Goal: Information Seeking & Learning: Get advice/opinions

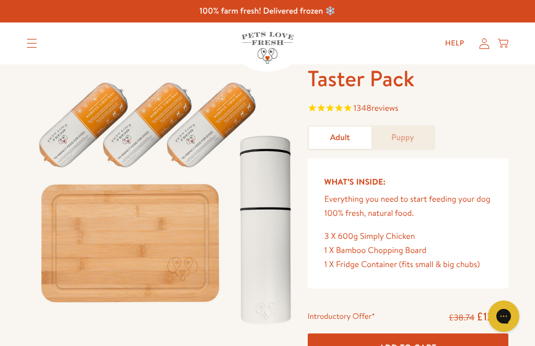
click at [24, 42] on summary "Translation missing: en.sections.header.menu" at bounding box center [31, 43] width 27 height 26
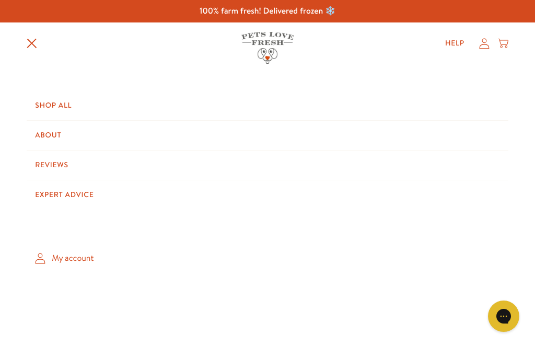
click at [52, 107] on link "Shop All" at bounding box center [268, 105] width 482 height 29
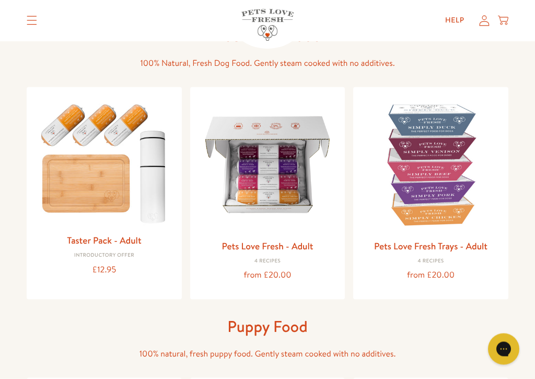
scroll to position [73, 0]
click at [279, 206] on img at bounding box center [268, 164] width 139 height 139
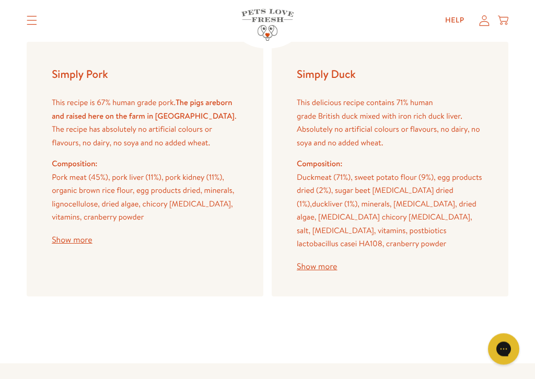
scroll to position [1532, 0]
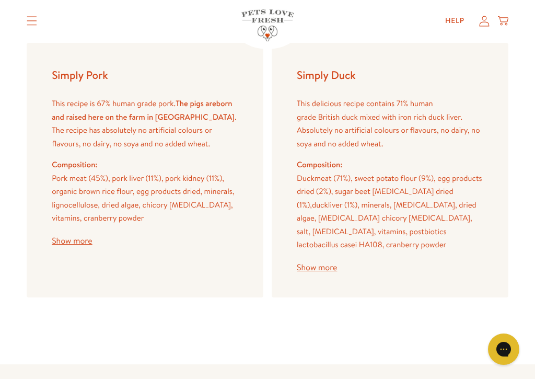
click at [73, 237] on button "Show more" at bounding box center [72, 241] width 40 height 8
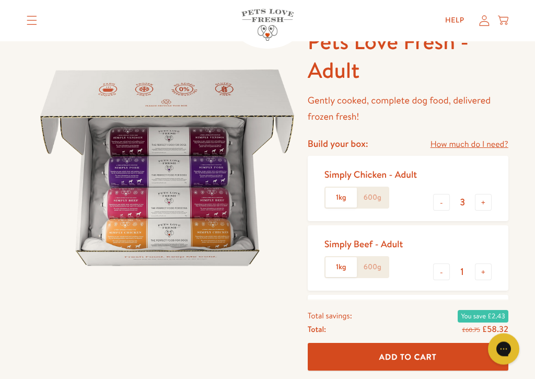
scroll to position [37, 0]
click at [437, 207] on button "-" at bounding box center [442, 202] width 17 height 17
click at [425, 209] on div "Simply Chicken - Adult 1kg 600g" at bounding box center [375, 188] width 101 height 49
click at [439, 201] on button "-" at bounding box center [442, 201] width 17 height 17
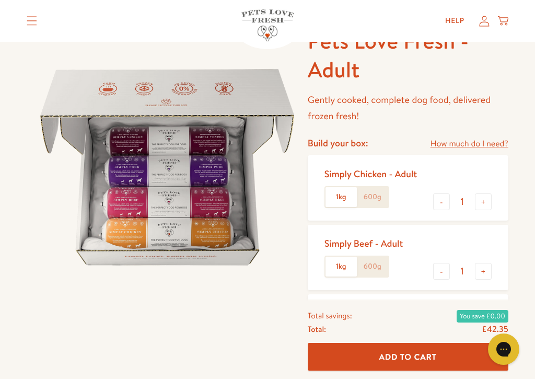
click at [442, 202] on button "-" at bounding box center [442, 201] width 17 height 17
type input "0"
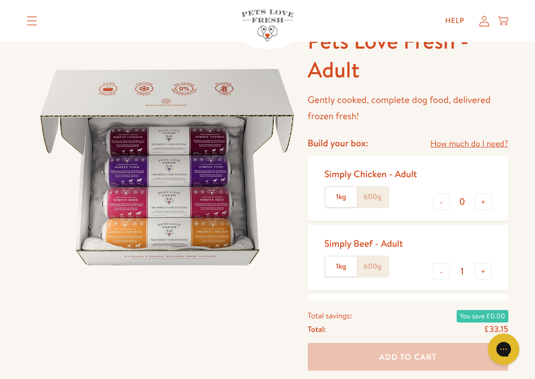
click at [446, 277] on button "-" at bounding box center [442, 271] width 17 height 17
type input "0"
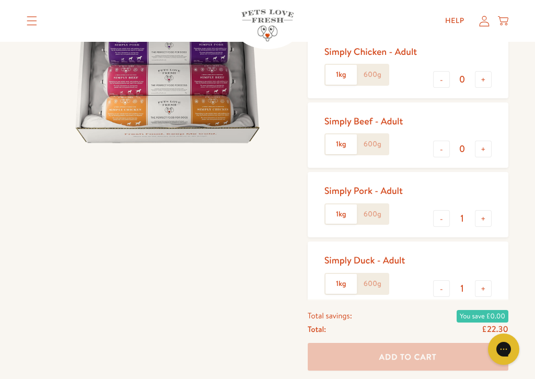
scroll to position [167, 0]
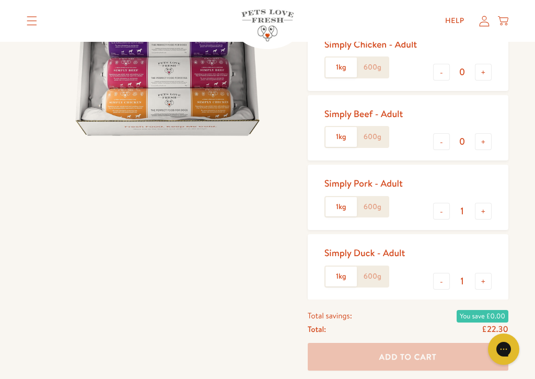
click at [484, 211] on button "+" at bounding box center [483, 211] width 17 height 17
type input "2"
click at [486, 280] on button "+" at bounding box center [483, 281] width 17 height 17
type input "2"
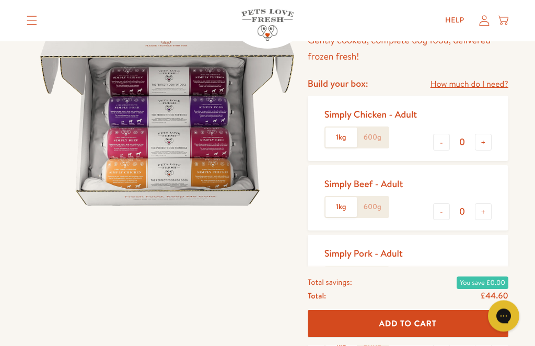
scroll to position [74, 0]
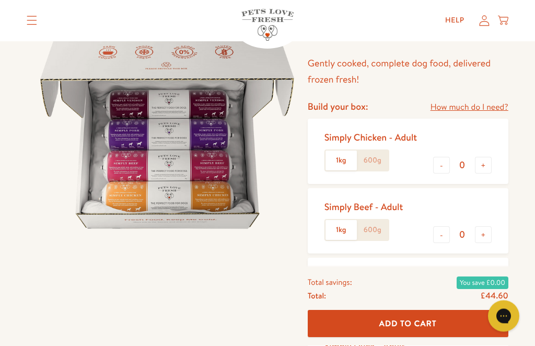
click at [344, 165] on label "1kg" at bounding box center [341, 161] width 31 height 20
click at [0, 0] on input "1kg" at bounding box center [0, 0] width 0 height 0
click at [345, 232] on label "1kg" at bounding box center [341, 231] width 31 height 20
click at [0, 0] on input "1kg" at bounding box center [0, 0] width 0 height 0
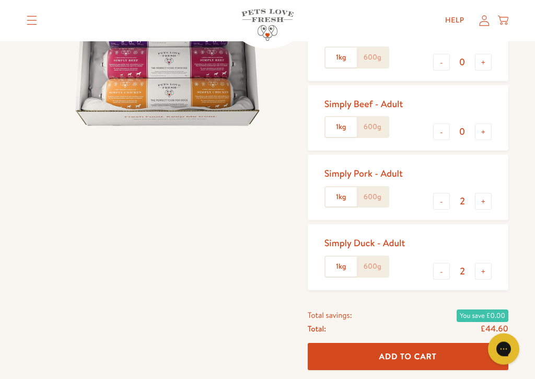
scroll to position [177, 0]
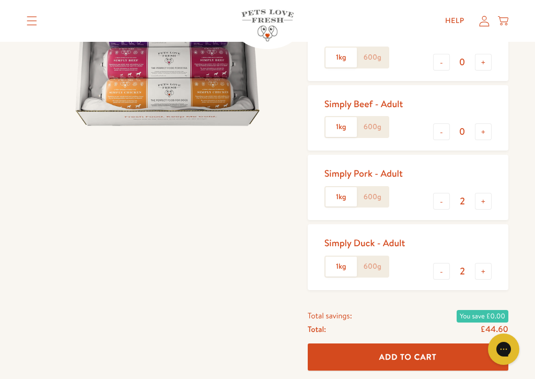
click at [347, 193] on label "1kg" at bounding box center [341, 197] width 31 height 20
click at [0, 0] on input "1kg" at bounding box center [0, 0] width 0 height 0
click at [348, 268] on label "1kg" at bounding box center [341, 267] width 31 height 20
click at [0, 0] on input "1kg" at bounding box center [0, 0] width 0 height 0
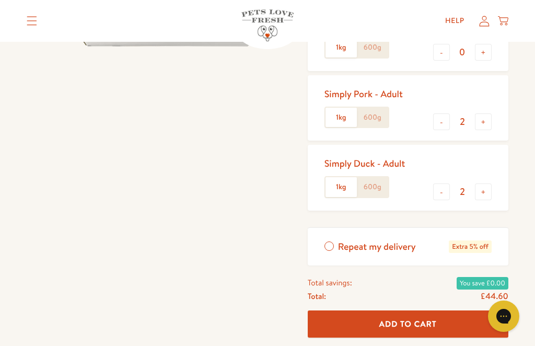
scroll to position [256, 0]
click at [347, 187] on label "1kg" at bounding box center [341, 188] width 31 height 20
click at [0, 0] on input "1kg" at bounding box center [0, 0] width 0 height 0
click at [340, 188] on label "1kg" at bounding box center [341, 188] width 31 height 20
click at [0, 0] on input "1kg" at bounding box center [0, 0] width 0 height 0
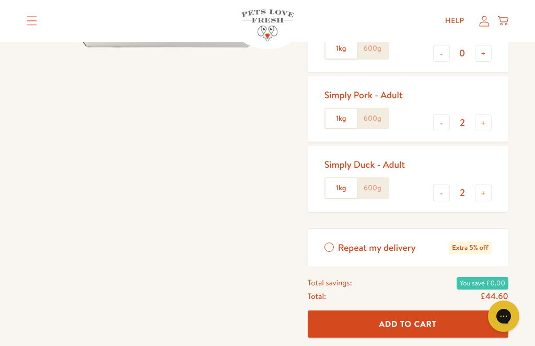
click at [345, 117] on label "1kg" at bounding box center [341, 119] width 31 height 20
click at [0, 0] on input "1kg" at bounding box center [0, 0] width 0 height 0
click at [375, 116] on label "600g" at bounding box center [372, 119] width 31 height 20
click at [0, 0] on input "600g" at bounding box center [0, 0] width 0 height 0
click at [374, 186] on label "600g" at bounding box center [372, 188] width 31 height 20
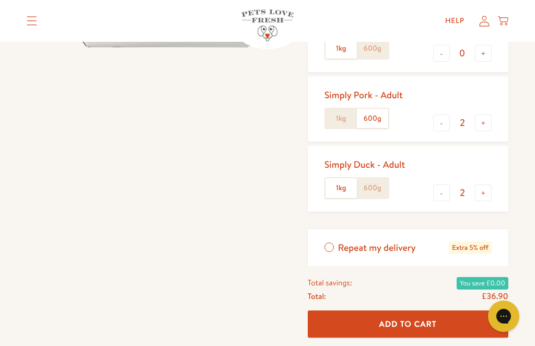
click at [0, 0] on input "600g" at bounding box center [0, 0] width 0 height 0
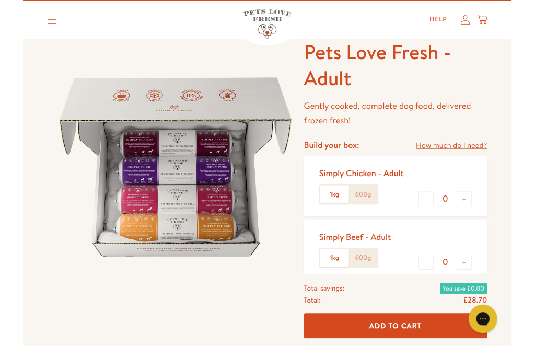
scroll to position [0, 0]
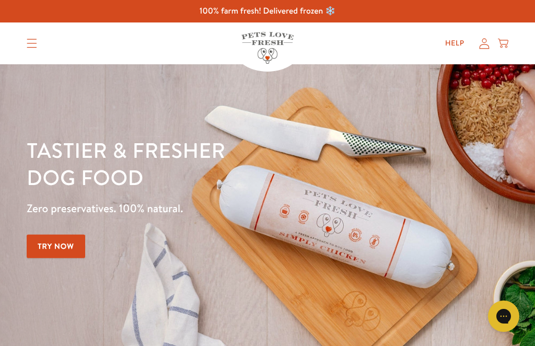
click at [27, 43] on icon "Translation missing: en.sections.header.menu" at bounding box center [32, 43] width 10 height 9
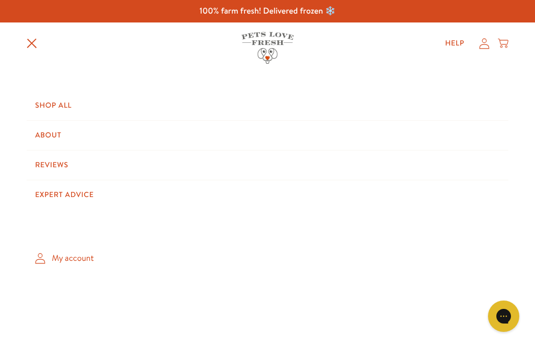
click at [59, 104] on link "Shop All" at bounding box center [268, 105] width 482 height 29
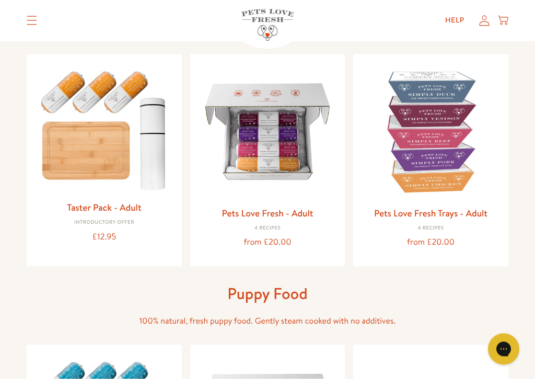
scroll to position [107, 0]
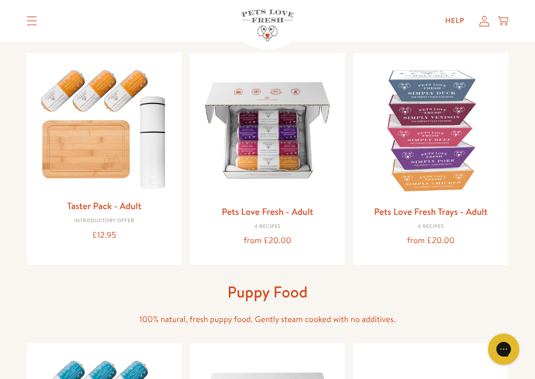
click at [288, 236] on div "from £20.00" at bounding box center [268, 241] width 139 height 14
click at [264, 141] on img at bounding box center [268, 130] width 139 height 139
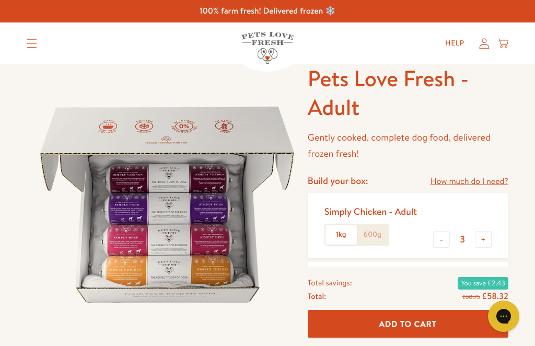
click at [481, 179] on link "How much do I need?" at bounding box center [470, 182] width 78 height 14
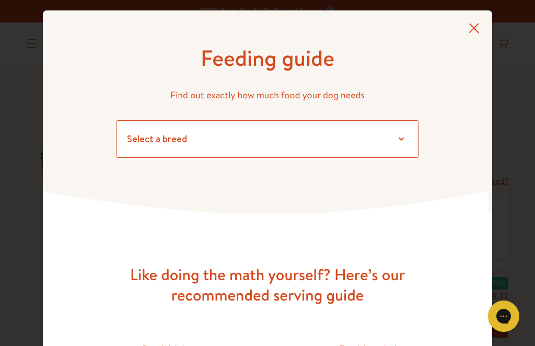
click at [151, 144] on select "Select a breed Affenpinscher Afghan hound Airedale terrier Akita Alaskan Malamu…" at bounding box center [267, 139] width 303 height 38
select select "16"
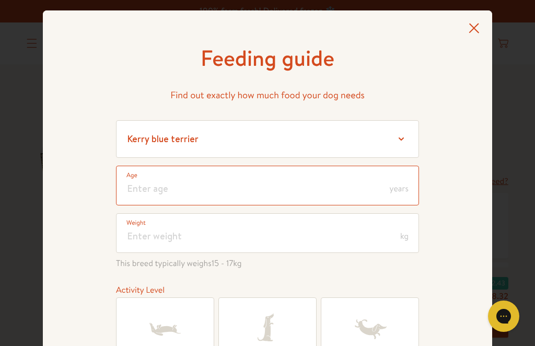
click at [349, 189] on input "number" at bounding box center [267, 186] width 303 height 40
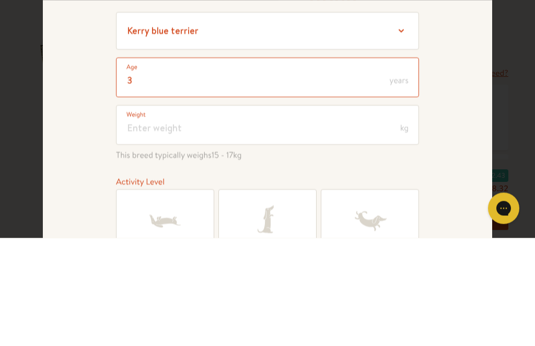
type input "3"
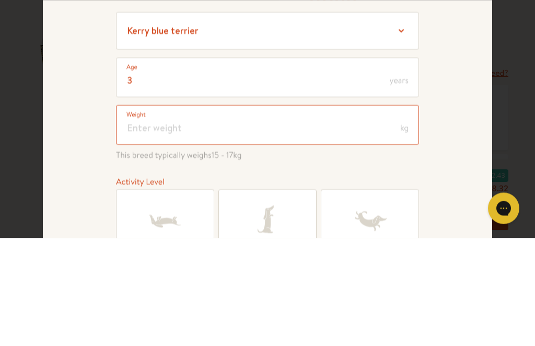
click at [131, 213] on input "number" at bounding box center [267, 233] width 303 height 40
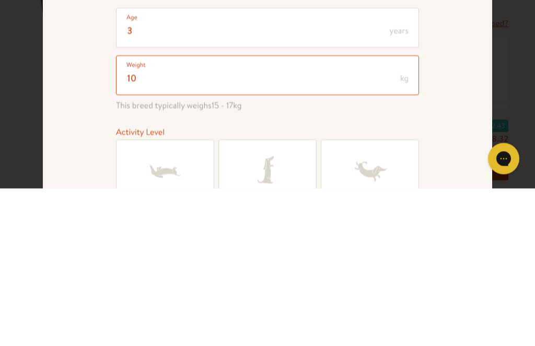
type input "1"
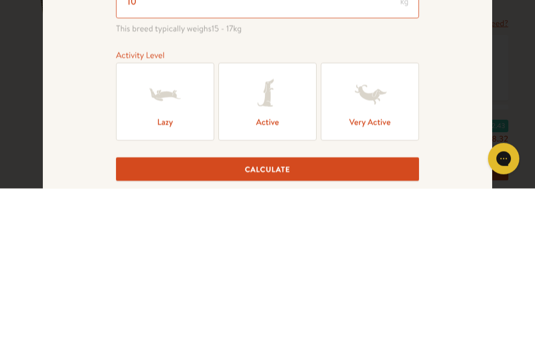
scroll to position [77, 0]
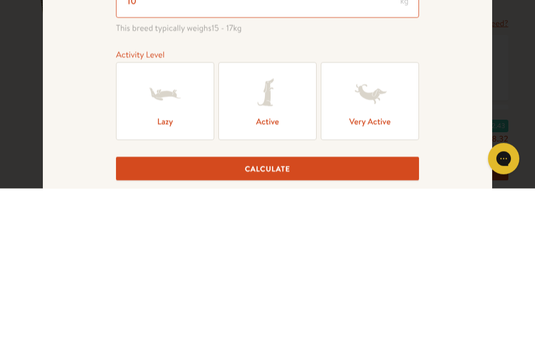
type input "10"
click at [168, 246] on icon at bounding box center [165, 252] width 31 height 13
click at [0, 0] on input "Lazy" at bounding box center [0, 0] width 0 height 0
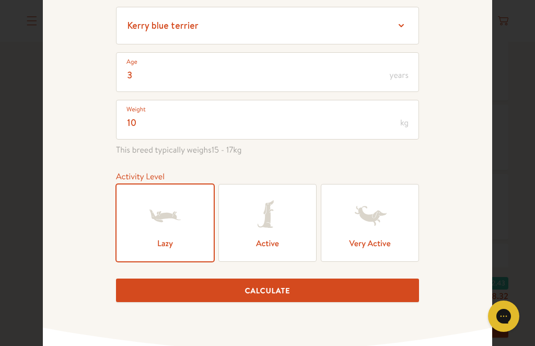
scroll to position [115, 0]
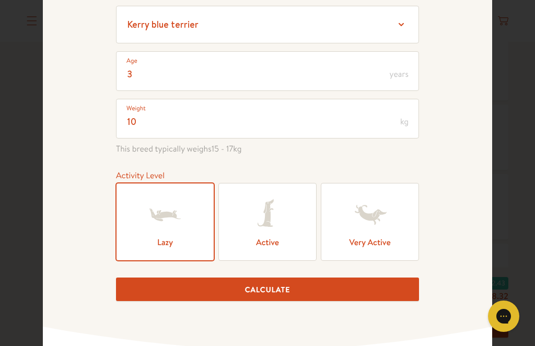
click at [288, 299] on button "Calculate" at bounding box center [267, 290] width 303 height 24
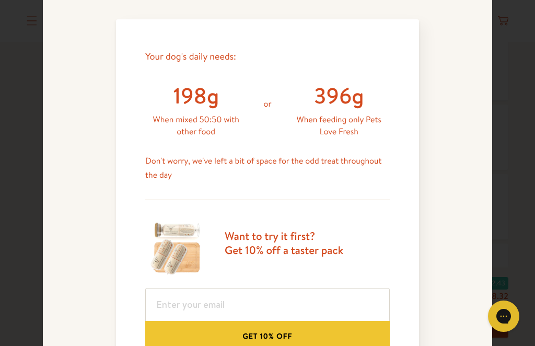
scroll to position [420, 0]
